Goal: Navigation & Orientation: Find specific page/section

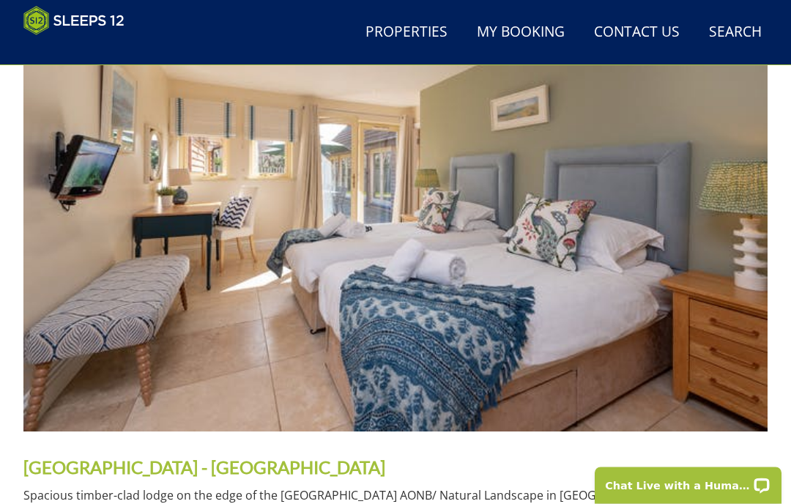
scroll to position [682, 0]
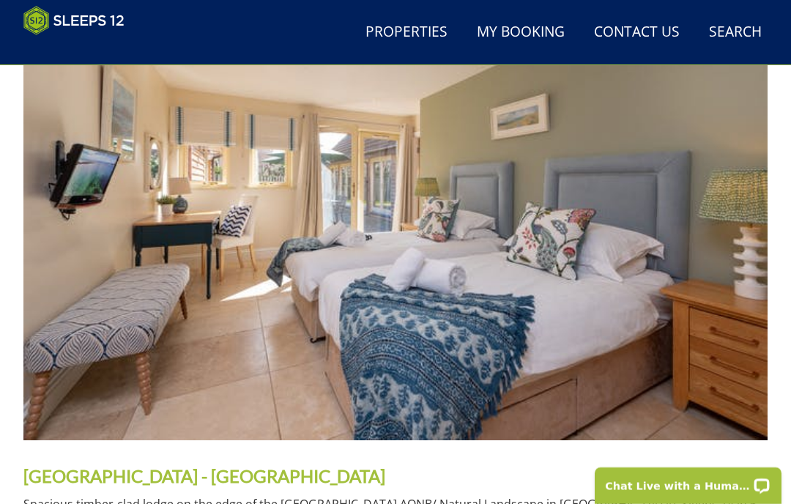
click at [745, 263] on img at bounding box center [395, 201] width 744 height 478
click at [751, 247] on img at bounding box center [395, 201] width 744 height 478
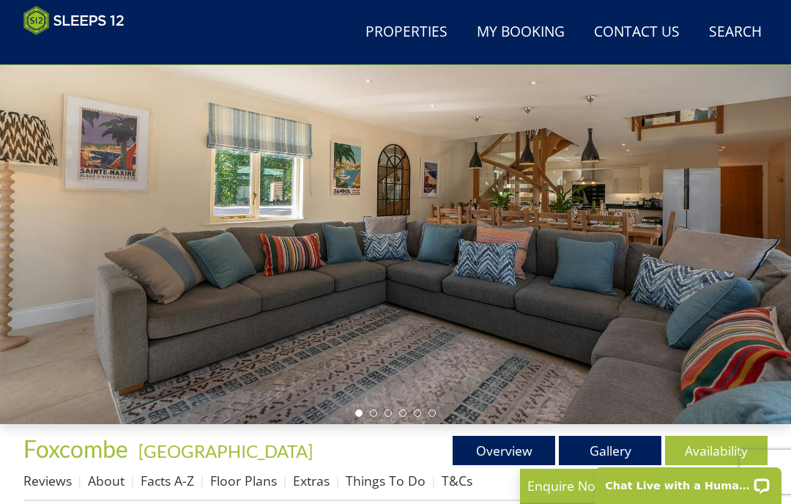
click at [769, 280] on div at bounding box center [395, 202] width 791 height 443
click at [783, 277] on div at bounding box center [395, 202] width 791 height 443
click at [630, 446] on link "Gallery" at bounding box center [610, 450] width 103 height 29
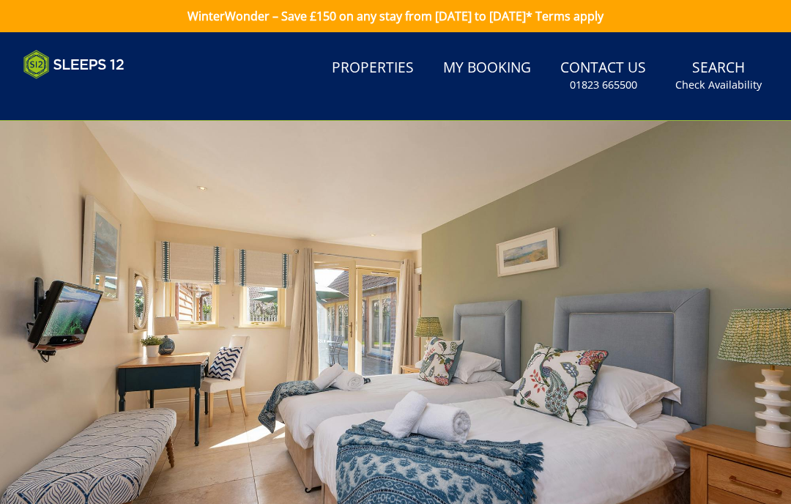
click at [781, 304] on div at bounding box center [395, 342] width 791 height 443
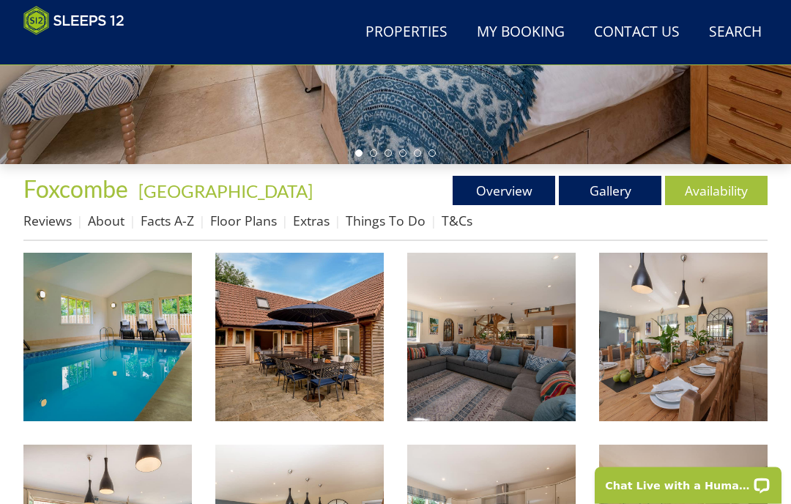
scroll to position [376, 0]
click at [125, 346] on img at bounding box center [107, 337] width 168 height 168
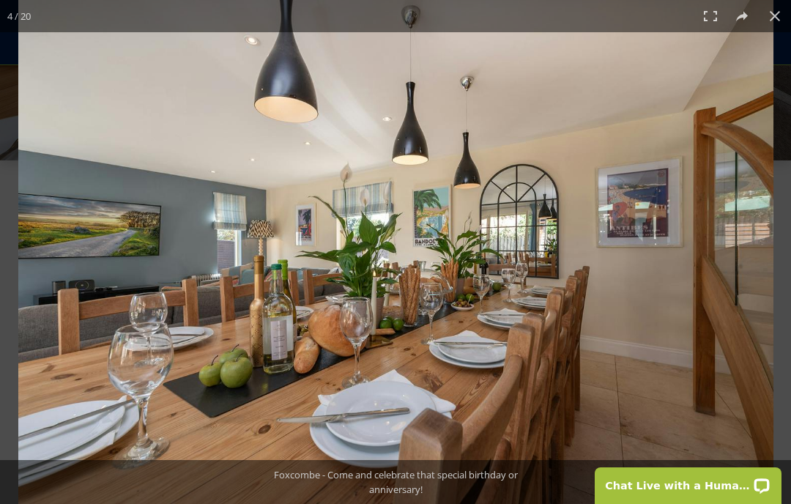
scroll to position [407, 0]
